Goal: Download file/media

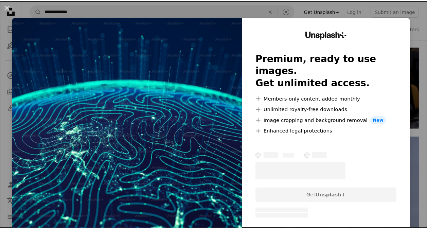
scroll to position [577, 0]
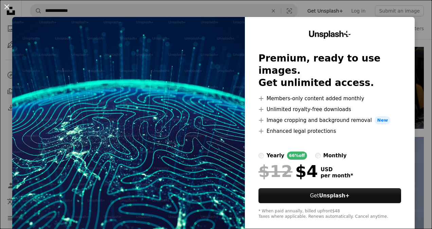
click at [5, 7] on button "An X shape" at bounding box center [7, 7] width 8 height 8
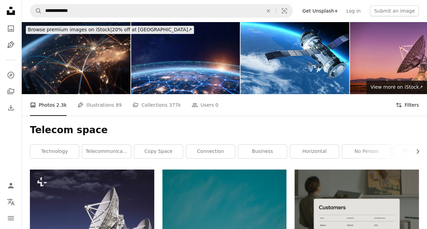
click at [410, 100] on button "Filters Filters" at bounding box center [407, 105] width 23 height 22
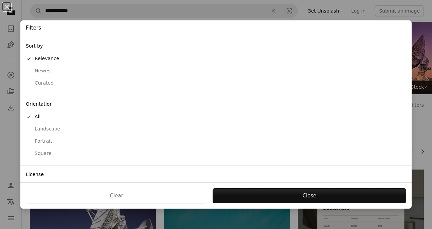
click at [415, 127] on div "An X shape Filters Sort by A checkmark Relevance Newest Curated Orientation A c…" at bounding box center [216, 114] width 432 height 229
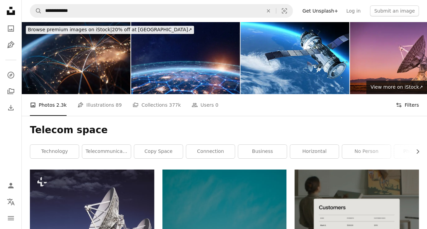
click at [409, 106] on button "Filters Filters" at bounding box center [407, 105] width 23 height 22
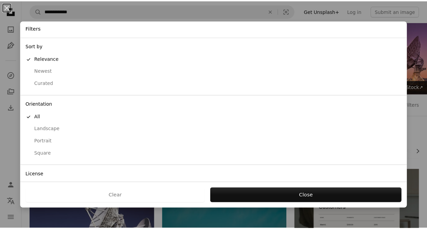
scroll to position [39, 0]
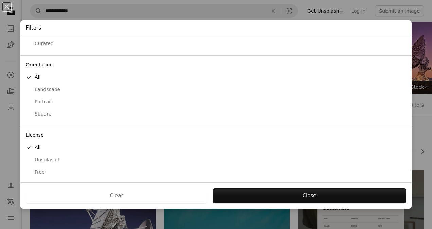
click at [37, 171] on div "Free" at bounding box center [216, 172] width 380 height 7
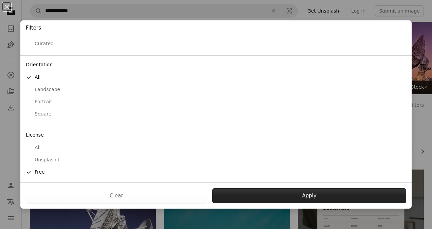
click at [292, 192] on button "Apply" at bounding box center [309, 195] width 194 height 15
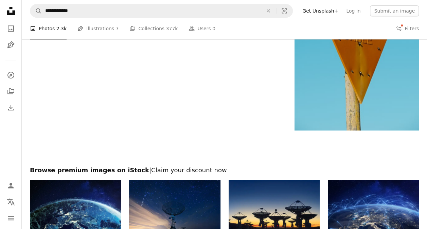
scroll to position [1256, 0]
